Goal: Task Accomplishment & Management: Use online tool/utility

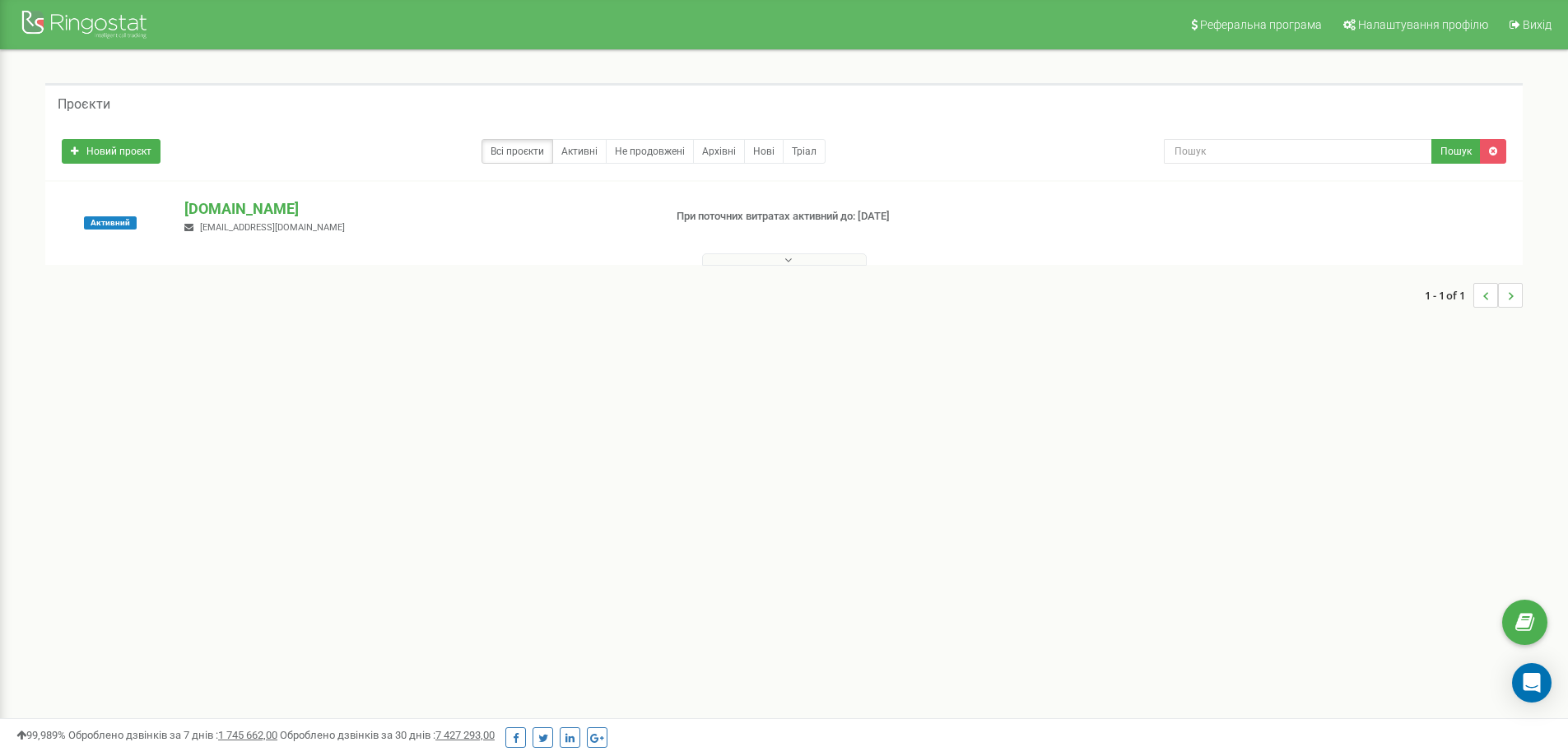
click at [199, 208] on p "[DOMAIN_NAME]" at bounding box center [417, 209] width 465 height 22
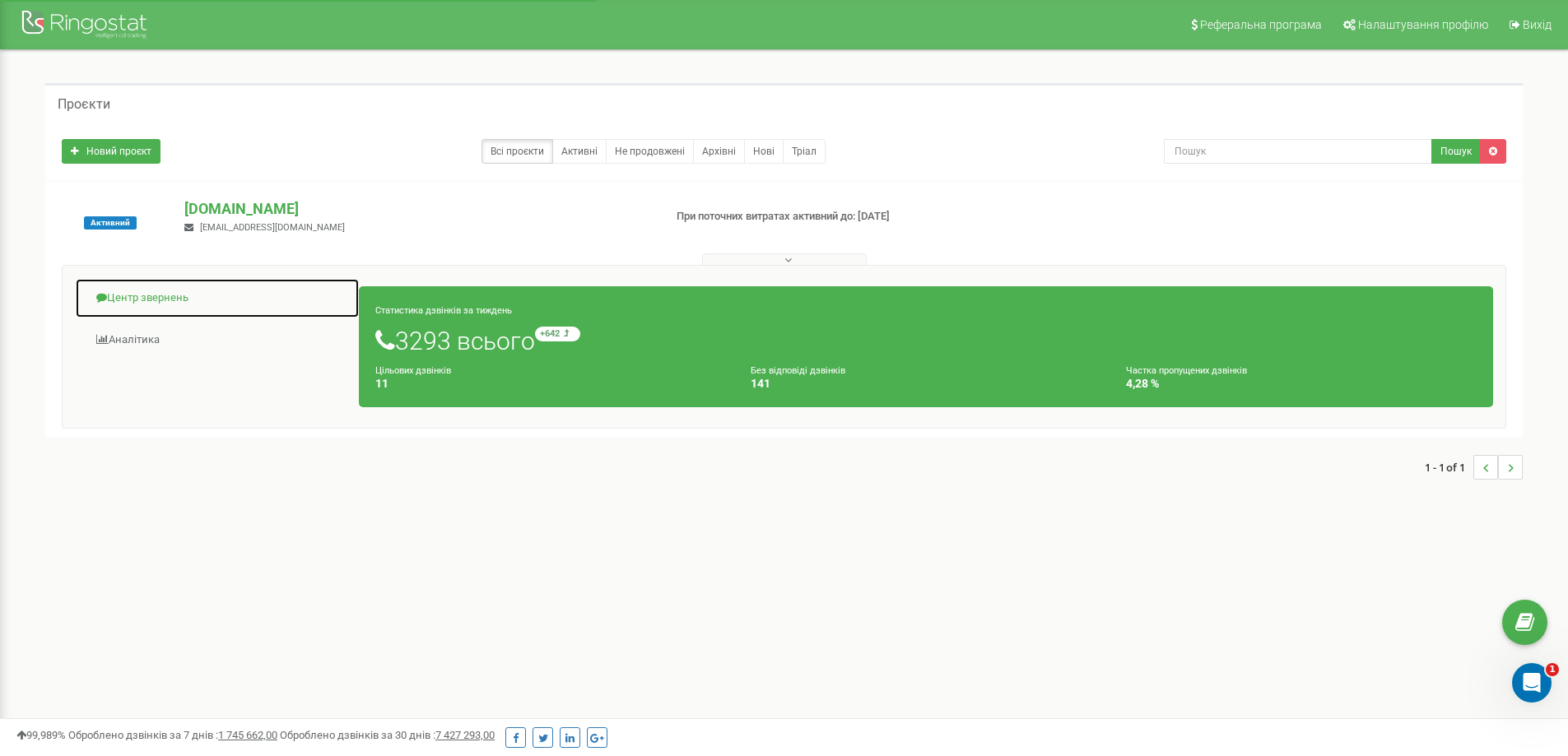
click at [145, 294] on link "Центр звернень" at bounding box center [217, 298] width 285 height 40
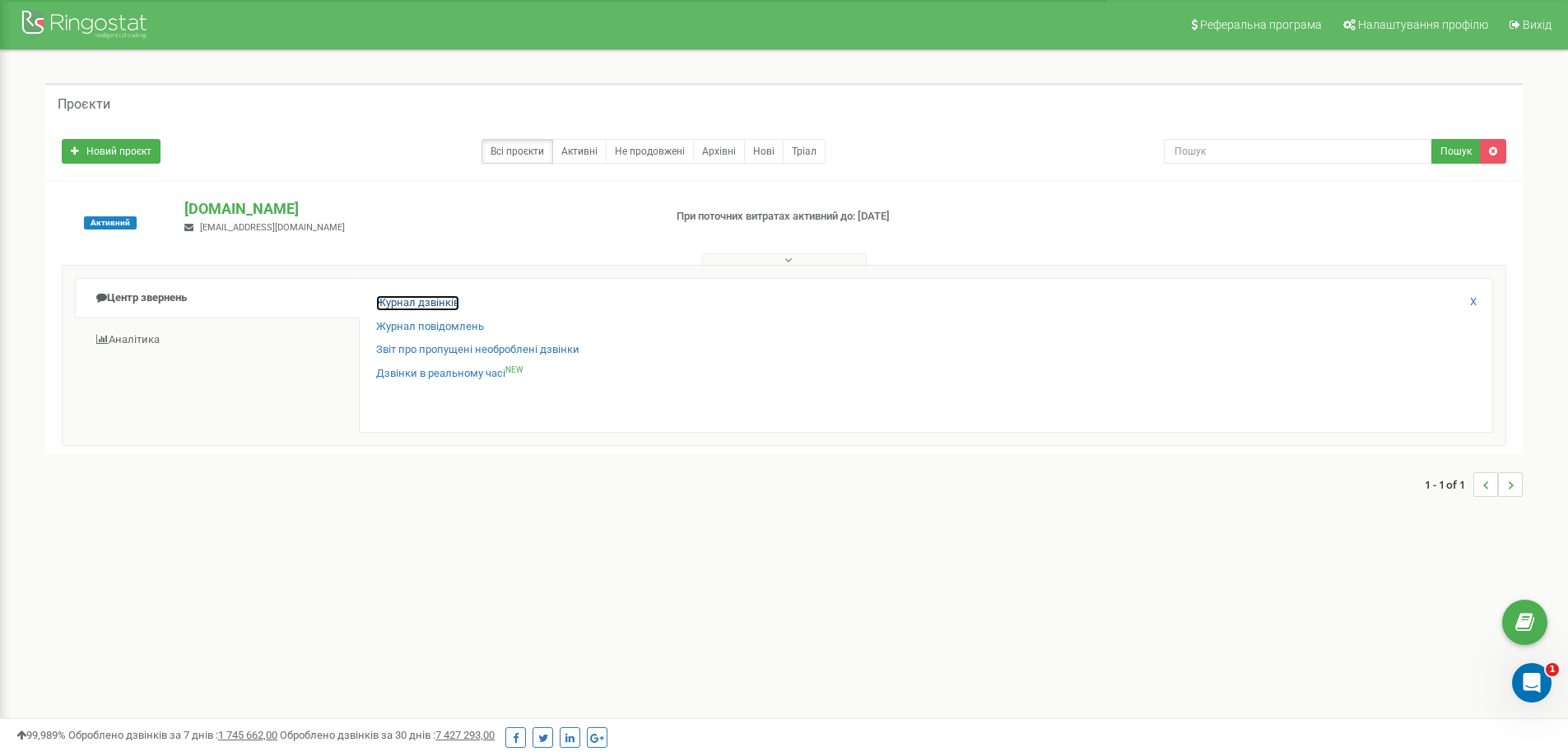
click at [422, 308] on link "Журнал дзвінків" at bounding box center [418, 303] width 83 height 16
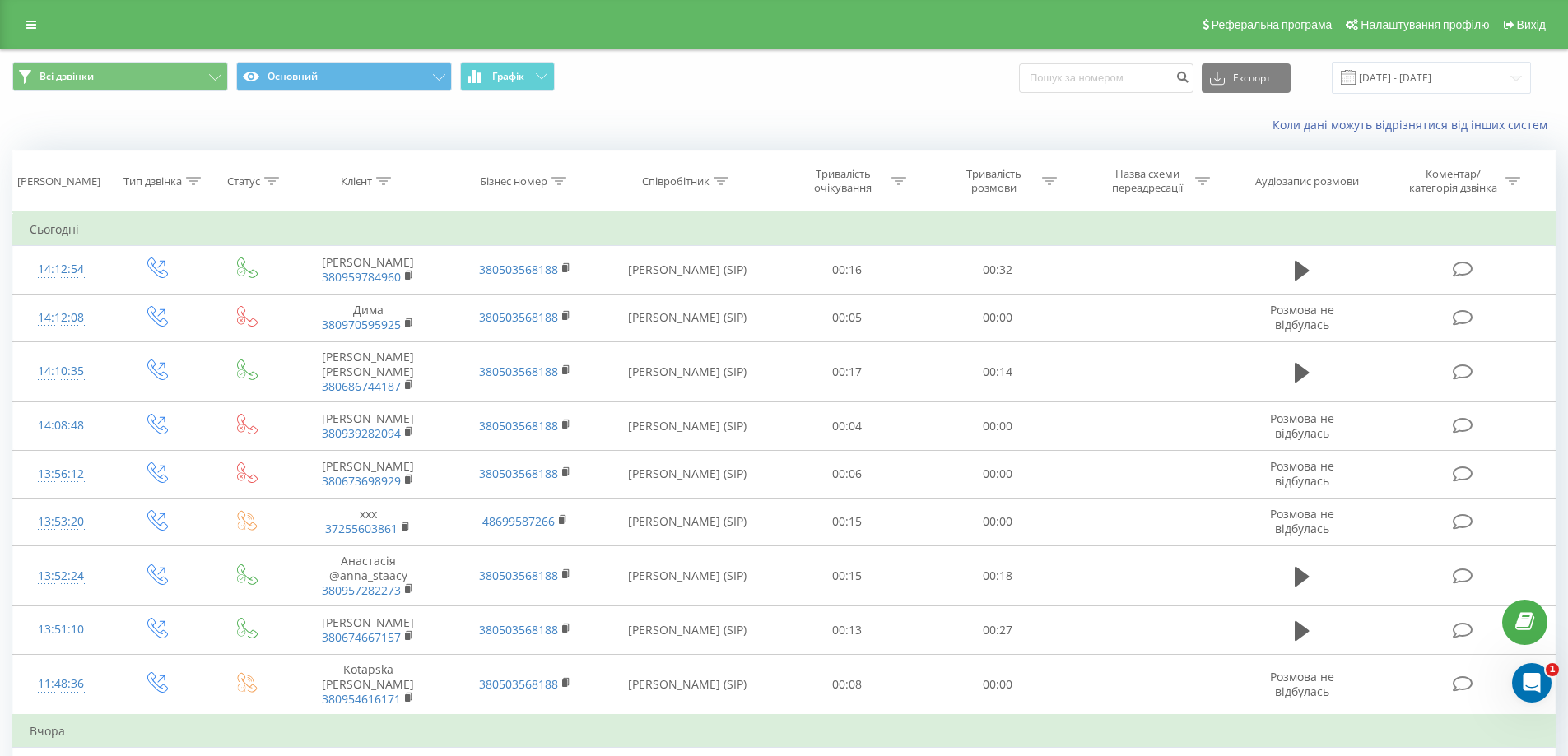
click at [1356, 79] on span at bounding box center [1348, 77] width 15 height 15
click at [1396, 75] on input "[DATE] - [DATE]" at bounding box center [1432, 78] width 199 height 32
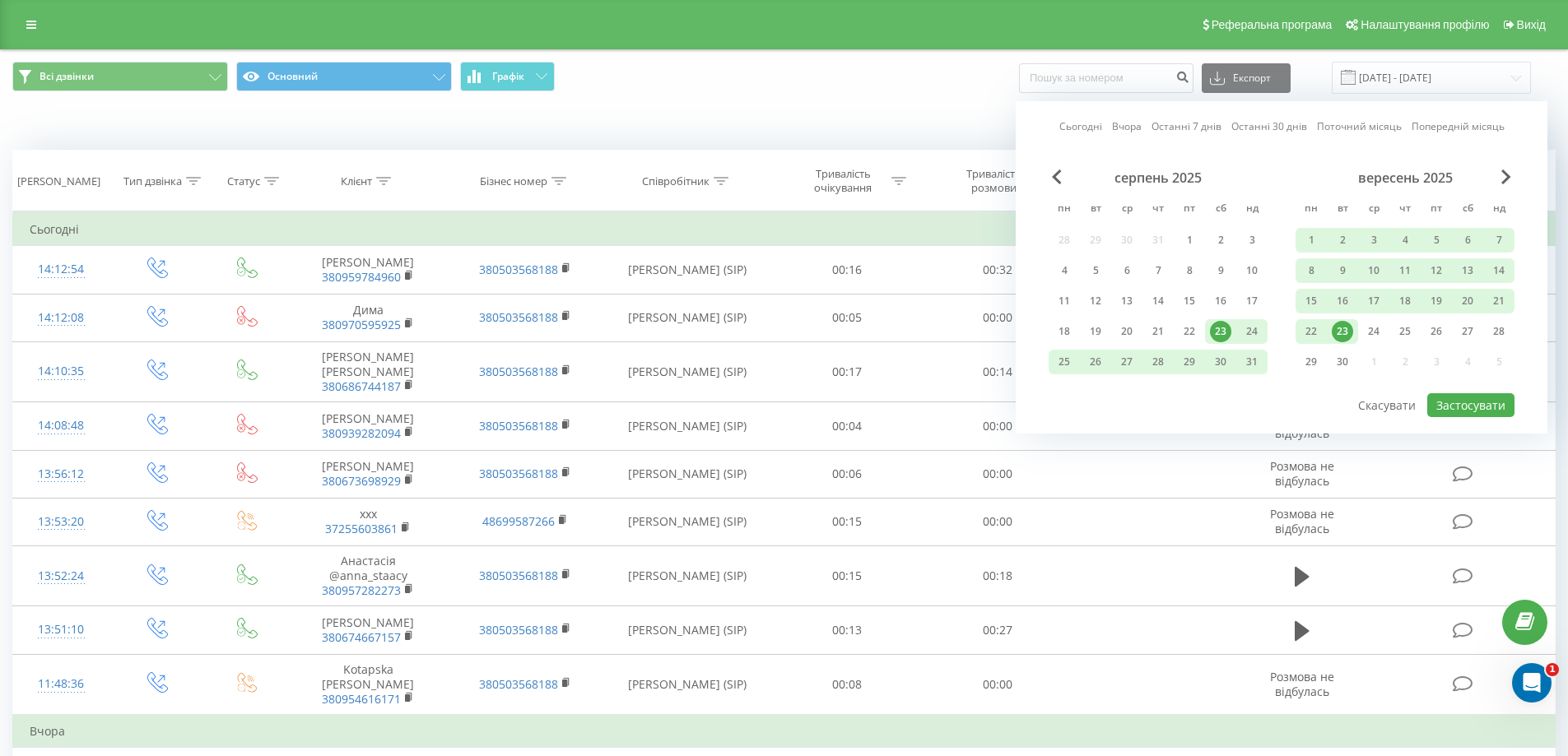
click at [1070, 118] on div "Сьогодні Вчора Останні 7 днів Останні 30 днів Поточний місяць Попередній місяць…" at bounding box center [1282, 268] width 532 height 333
click at [1070, 122] on link "Сьогодні" at bounding box center [1080, 126] width 42 height 16
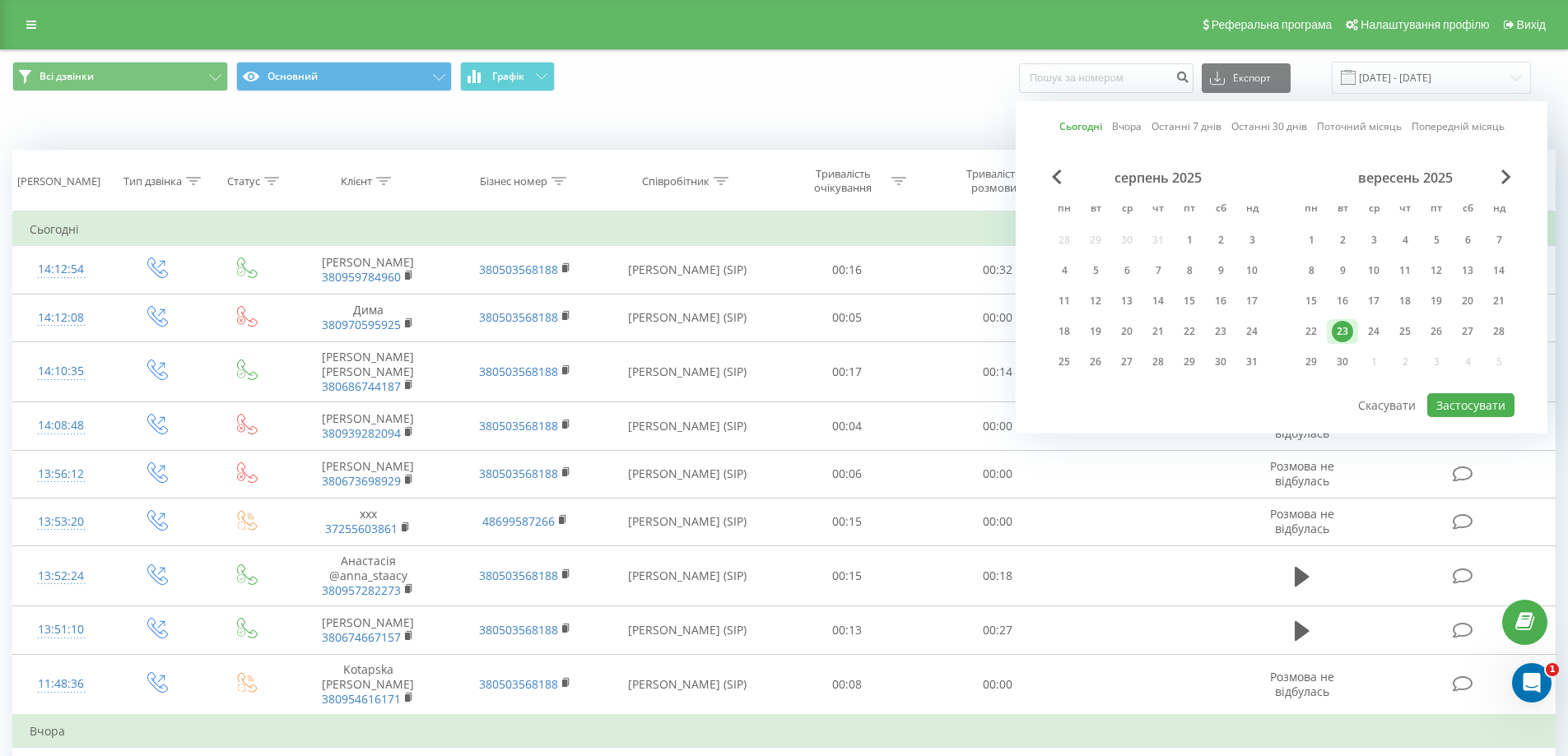
click at [1436, 389] on div "серпень 2025 пн вт ср чт пт сб нд 28 29 30 31 1 2 3 4 5 6 7 8 9 10 11 12 13 14 …" at bounding box center [1281, 281] width 466 height 222
click at [1453, 399] on button "Застосувати" at bounding box center [1470, 406] width 88 height 24
type input "[DATE] - [DATE]"
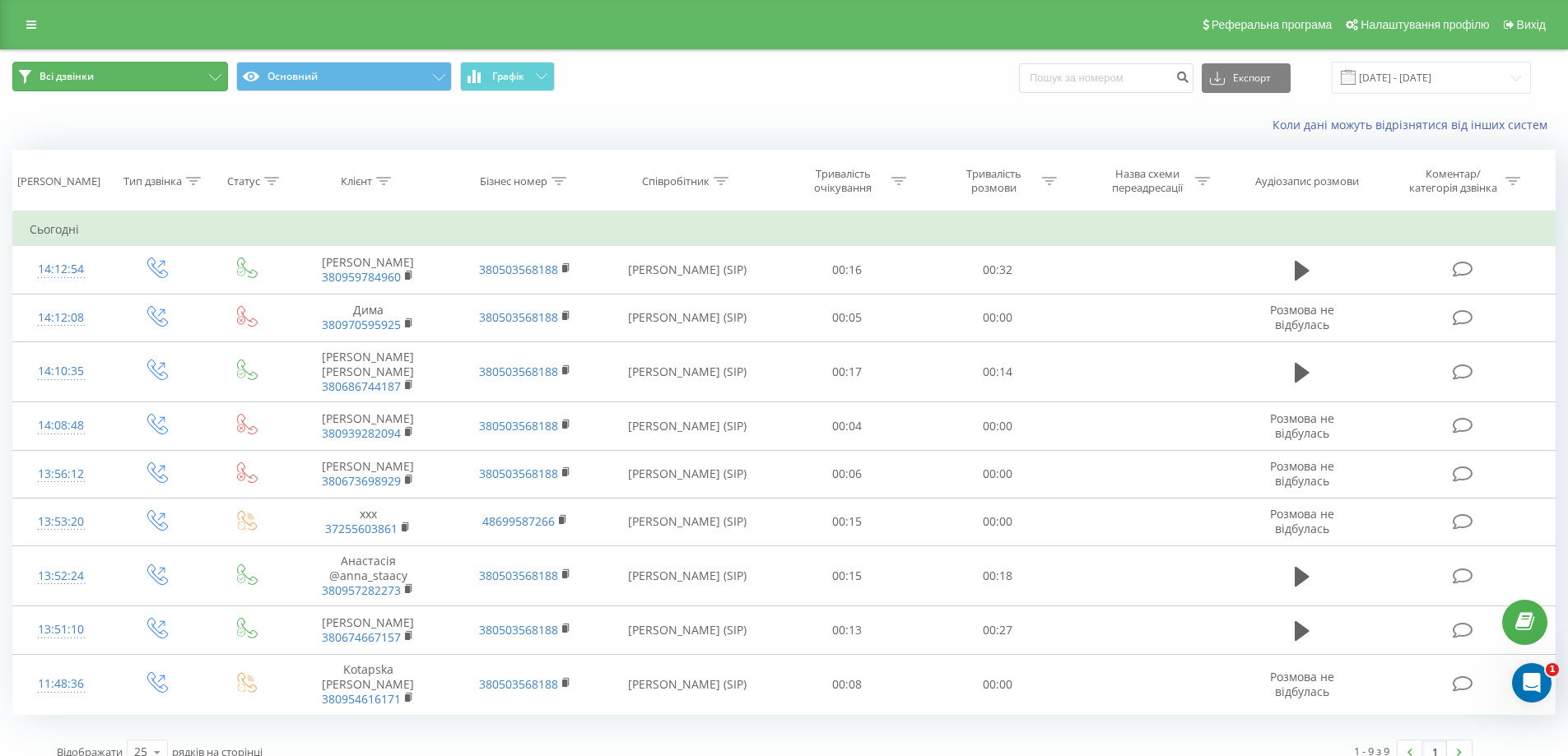
click at [163, 71] on button "Всі дзвінки" at bounding box center [120, 77] width 216 height 30
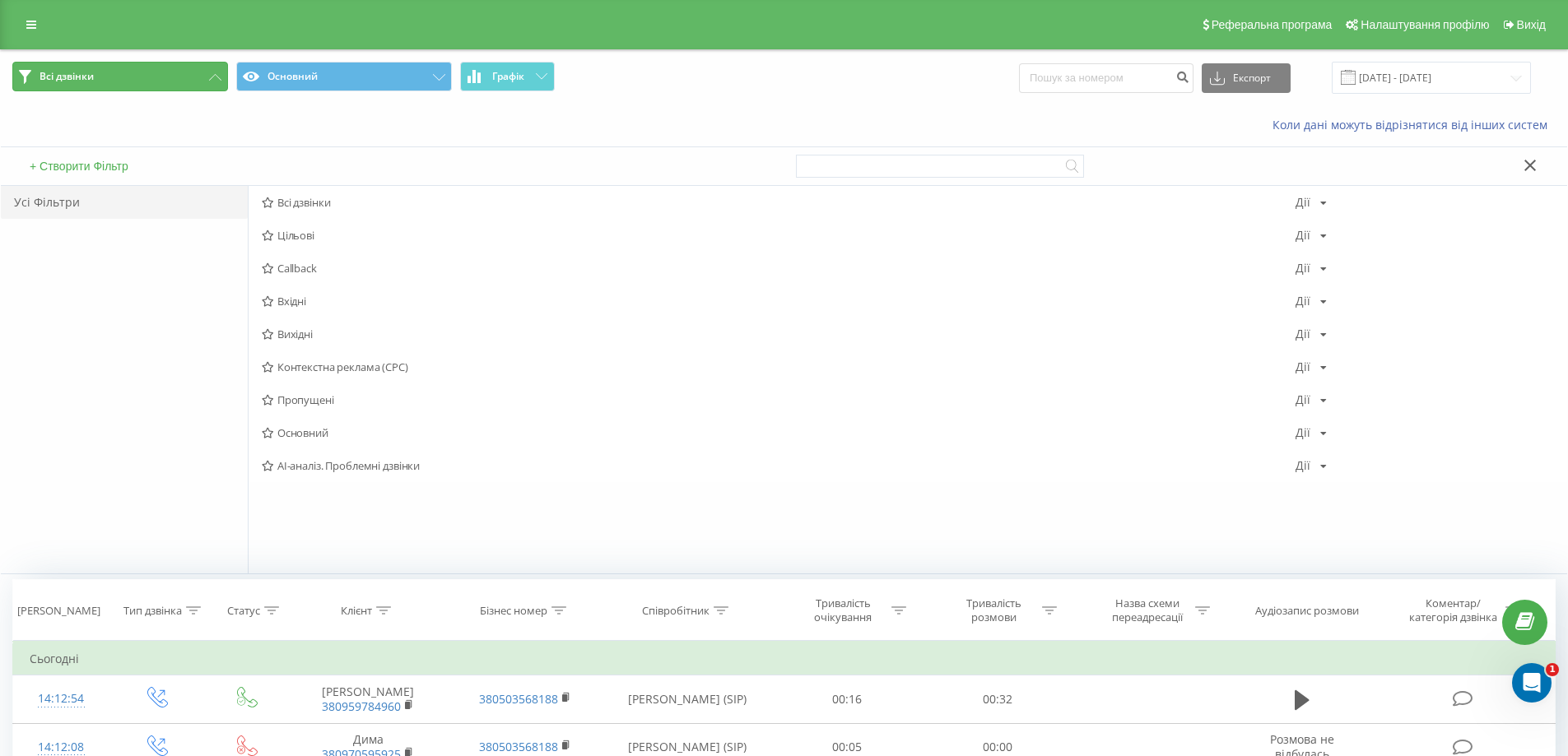
click at [163, 75] on button "Всі дзвінки" at bounding box center [120, 77] width 216 height 30
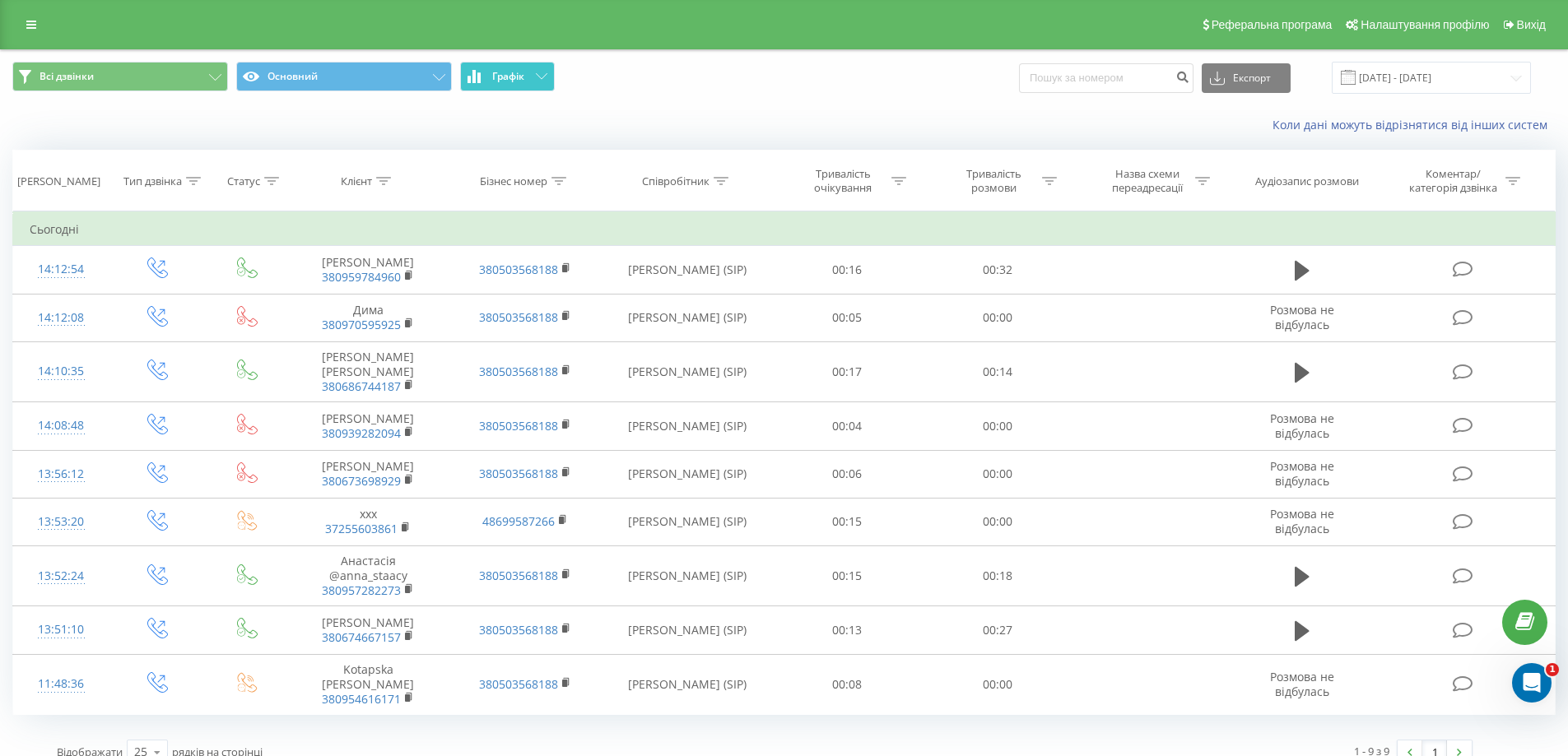
click at [485, 77] on button "Графік" at bounding box center [507, 77] width 95 height 30
